Goal: Check status: Check status

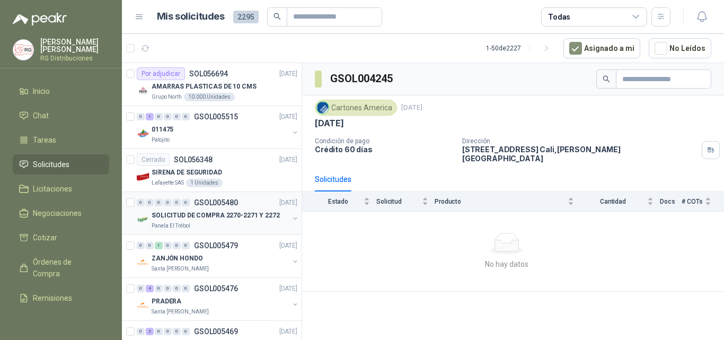
click at [236, 217] on p "SOLICITUD DE COMPRA 2270-2271 Y 2272" at bounding box center [215, 215] width 128 height 10
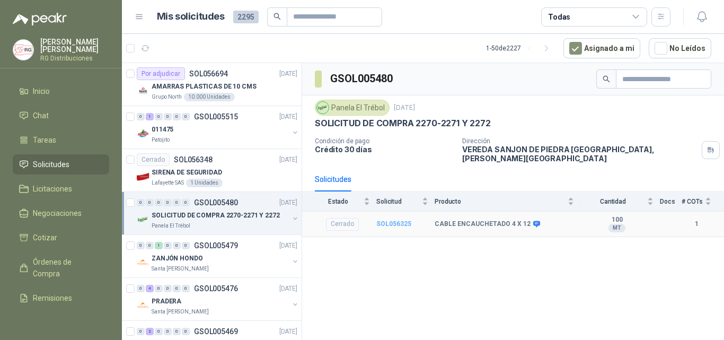
click at [402, 220] on b "SOL056325" at bounding box center [393, 223] width 35 height 7
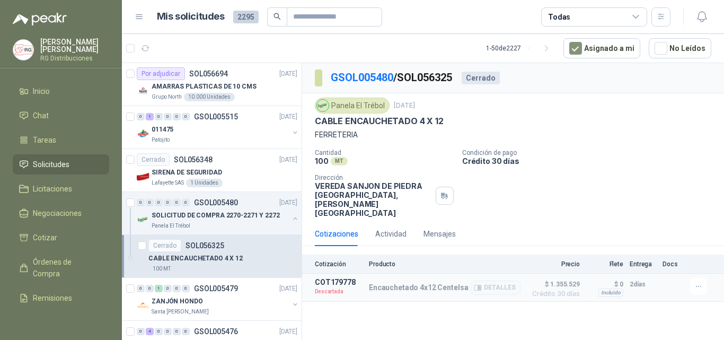
click at [394, 283] on p "Encauchetado 4x12 Centelsa" at bounding box center [418, 287] width 99 height 8
click at [399, 283] on p "Encauchetado 4x12 Centelsa" at bounding box center [418, 287] width 99 height 8
drag, startPoint x: 405, startPoint y: 270, endPoint x: 434, endPoint y: 270, distance: 29.1
click at [431, 283] on p "Encauchetado 4x12 Centelsa" at bounding box center [418, 287] width 99 height 8
drag, startPoint x: 439, startPoint y: 270, endPoint x: 454, endPoint y: 270, distance: 15.4
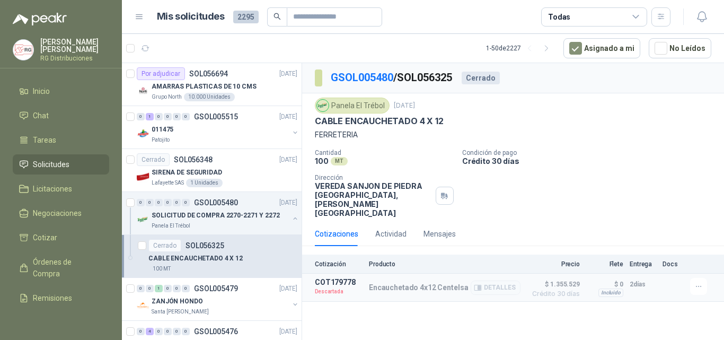
click at [445, 283] on p "Encauchetado 4x12 Centelsa" at bounding box center [418, 287] width 99 height 8
click at [456, 283] on p "Encauchetado 4x12 Centelsa" at bounding box center [418, 287] width 99 height 8
click at [458, 283] on p "Encauchetado 4x12 Centelsa" at bounding box center [418, 287] width 99 height 8
click at [459, 283] on p "Encauchetado 4x12 Centelsa" at bounding box center [418, 287] width 99 height 8
click at [376, 283] on p "Encauchetado 4x12 Centelsa" at bounding box center [418, 287] width 99 height 8
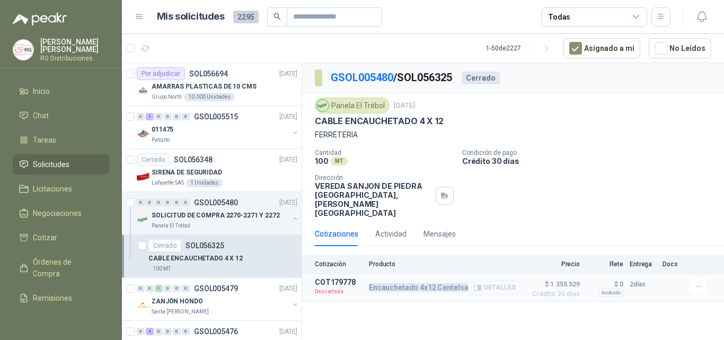
drag, startPoint x: 365, startPoint y: 271, endPoint x: 472, endPoint y: 272, distance: 107.5
click at [472, 273] on article "COT179778 Descartada Encauchetado 4x12 Centelsa Detalles $ 1.355.529 Crédito 30…" at bounding box center [513, 287] width 422 height 28
click at [371, 283] on p "Encauchetado 4x12 Centelsa" at bounding box center [418, 287] width 99 height 8
click at [362, 273] on article "COT179778 Descartada Encauchetado 4x12 Centelsa Detalles $ 1.355.529 Crédito 30…" at bounding box center [513, 287] width 422 height 28
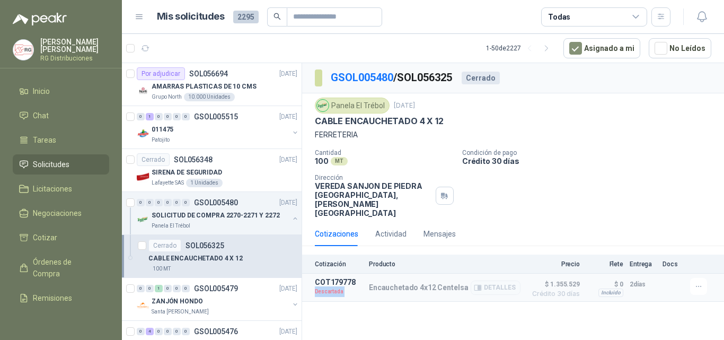
click at [361, 273] on article "COT179778 Descartada Encauchetado 4x12 Centelsa Detalles $ 1.355.529 Crédito 30…" at bounding box center [513, 287] width 422 height 28
click at [360, 286] on p "Descartada" at bounding box center [339, 291] width 48 height 11
